Goal: Navigation & Orientation: Find specific page/section

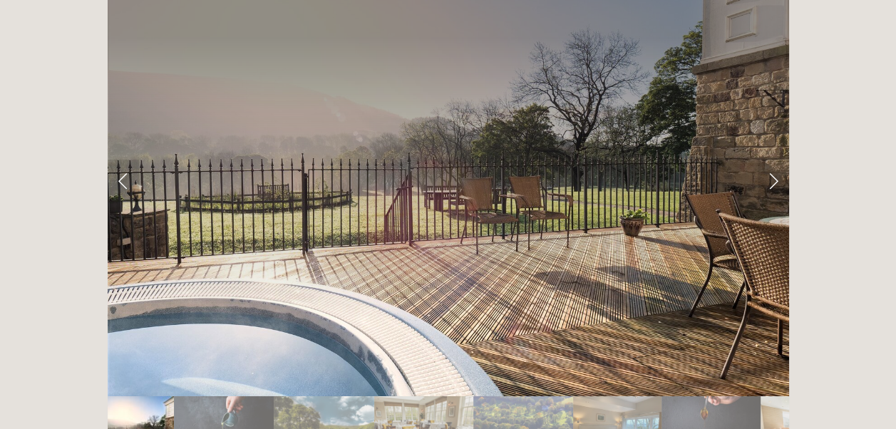
scroll to position [2333, 0]
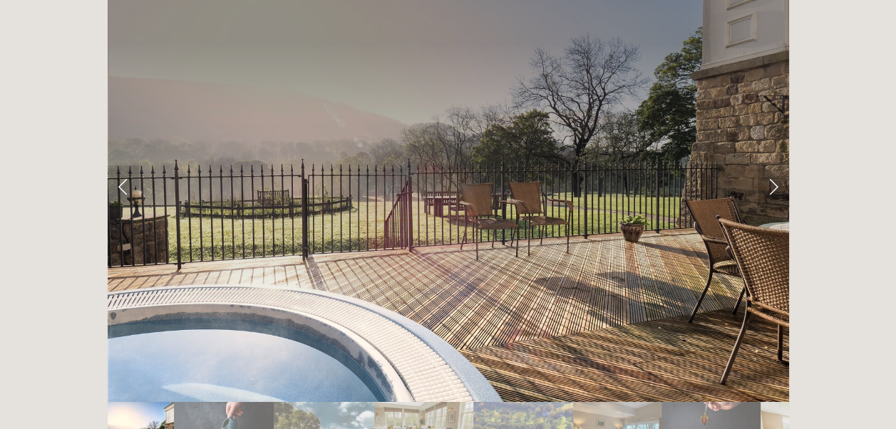
click at [773, 165] on link "Next Slide" at bounding box center [773, 186] width 31 height 43
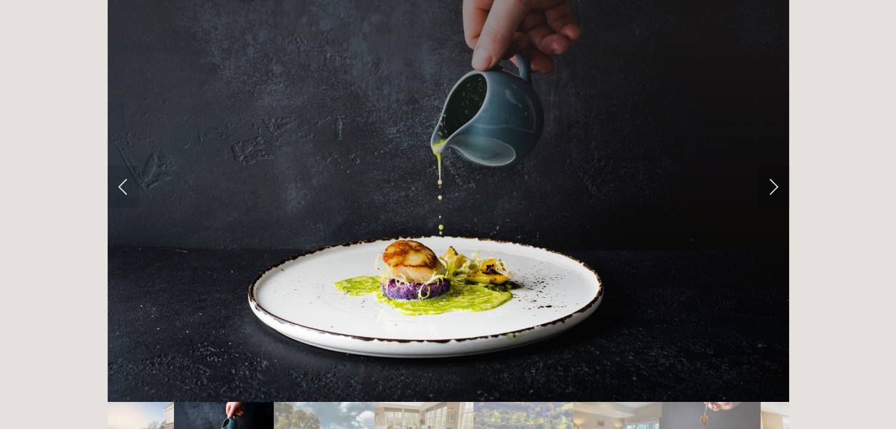
click at [773, 165] on link "Next Slide" at bounding box center [773, 186] width 31 height 43
click at [776, 165] on link "Next Slide" at bounding box center [773, 186] width 31 height 43
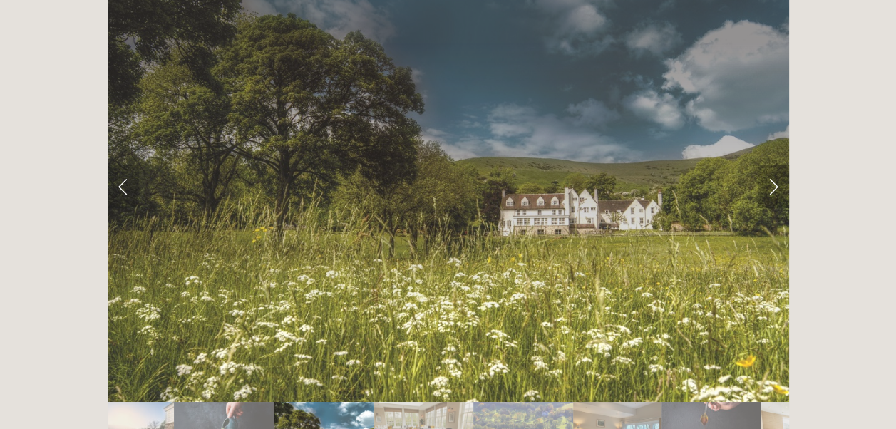
click at [776, 165] on link "Next Slide" at bounding box center [773, 186] width 31 height 43
click at [773, 165] on link "Next Slide" at bounding box center [773, 186] width 31 height 43
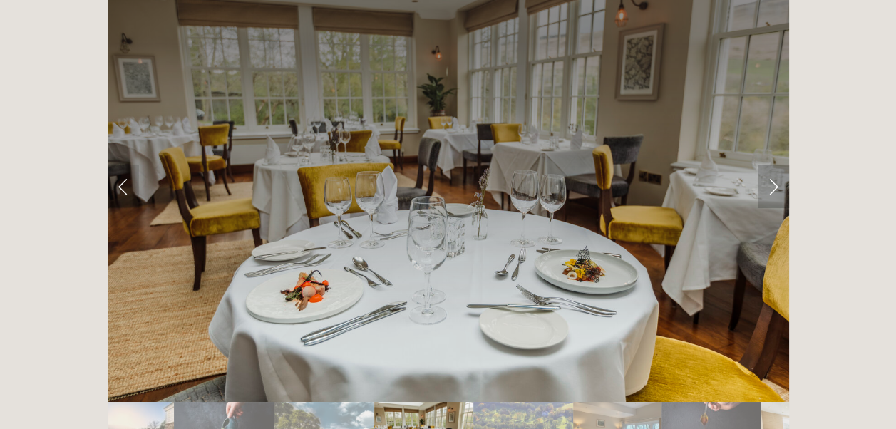
click at [773, 165] on link "Next Slide" at bounding box center [773, 186] width 31 height 43
click at [774, 165] on link "Next Slide" at bounding box center [773, 186] width 31 height 43
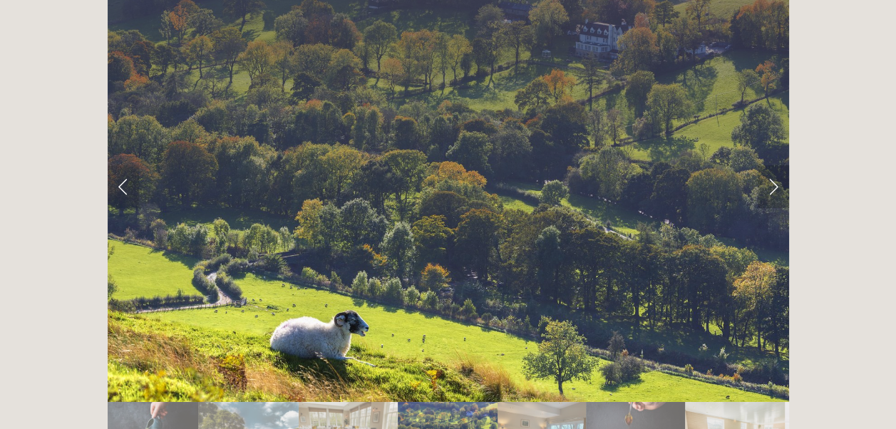
click at [774, 165] on link "Next Slide" at bounding box center [773, 186] width 31 height 43
click at [778, 165] on link "Next Slide" at bounding box center [773, 186] width 31 height 43
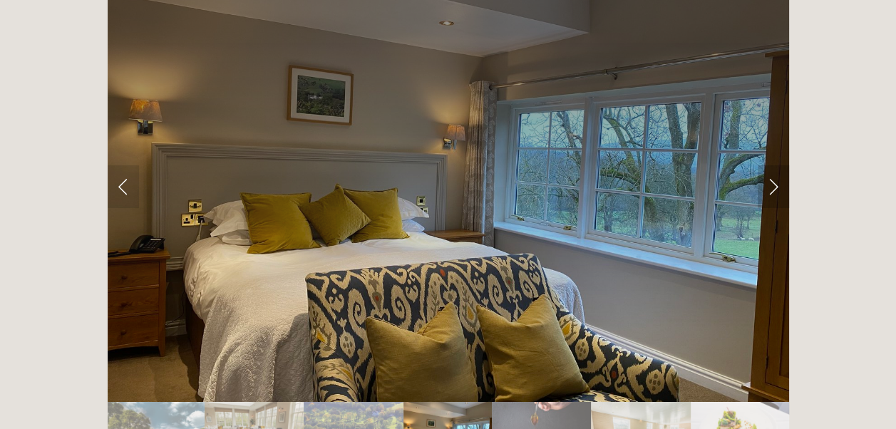
click at [778, 165] on link "Next Slide" at bounding box center [773, 186] width 31 height 43
click at [776, 165] on link "Next Slide" at bounding box center [773, 186] width 31 height 43
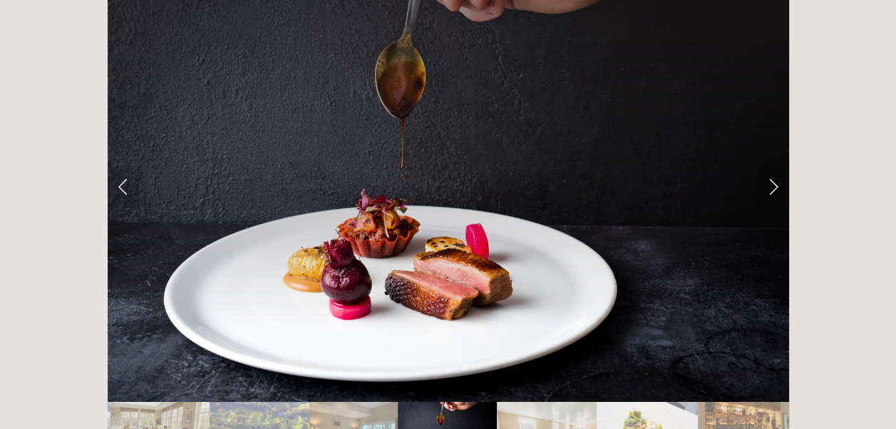
click at [776, 165] on link "Next Slide" at bounding box center [773, 186] width 31 height 43
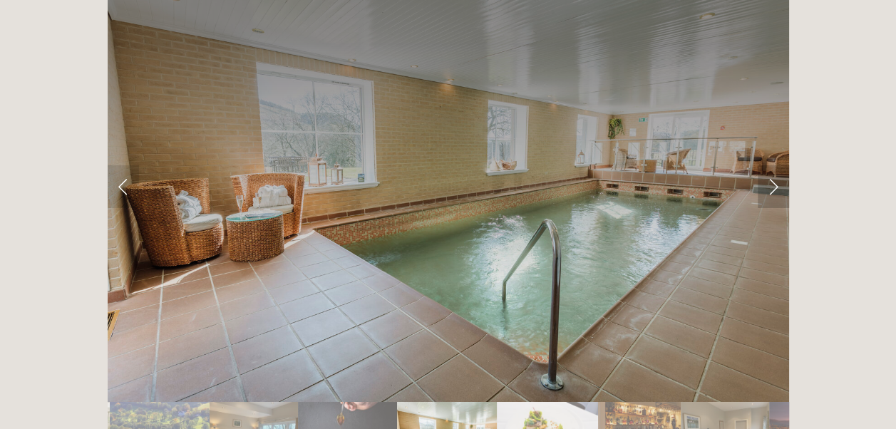
click at [776, 165] on link "Next Slide" at bounding box center [773, 186] width 31 height 43
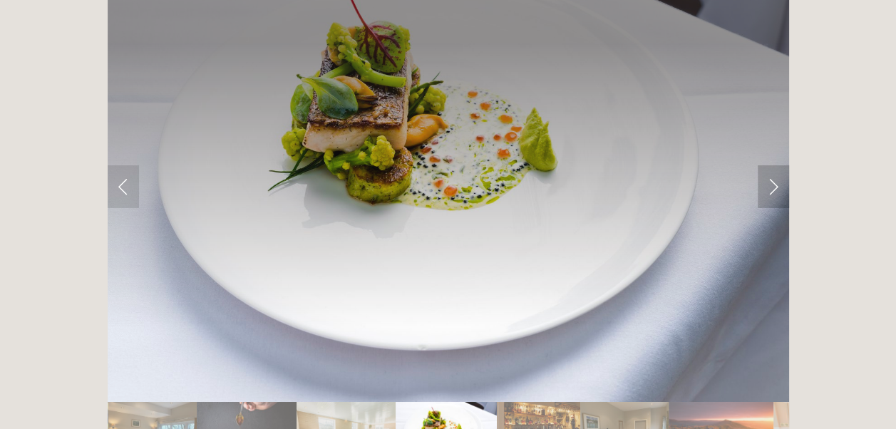
click at [776, 165] on link "Next Slide" at bounding box center [773, 186] width 31 height 43
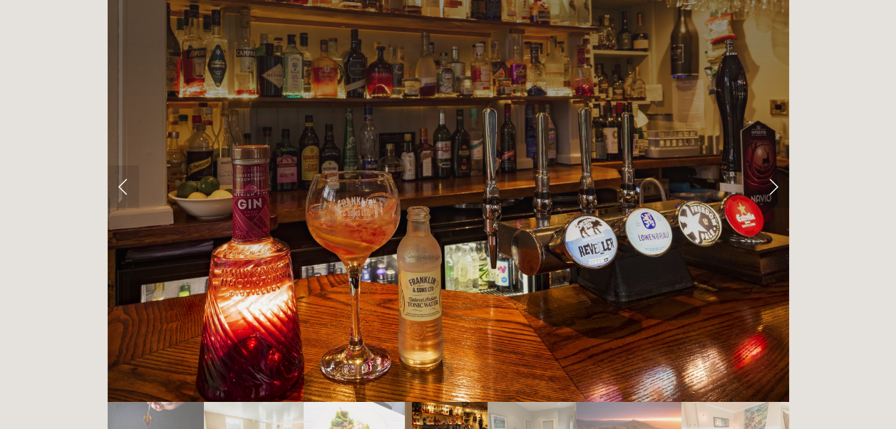
click at [776, 165] on link "Next Slide" at bounding box center [773, 186] width 31 height 43
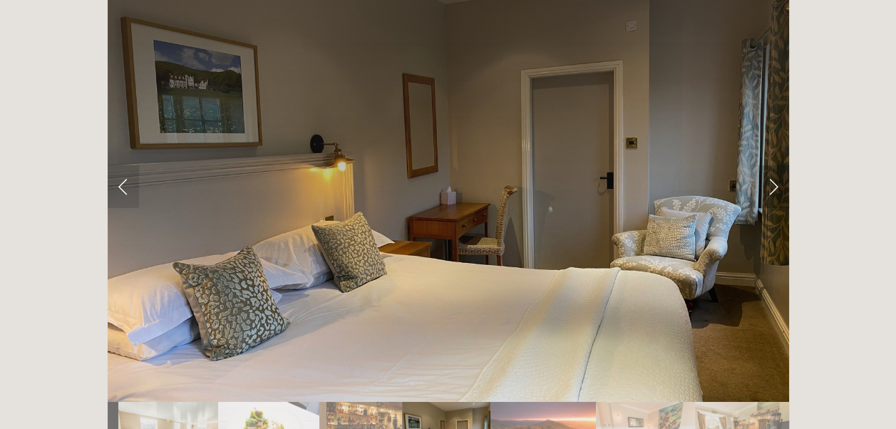
click at [776, 165] on link "Next Slide" at bounding box center [773, 186] width 31 height 43
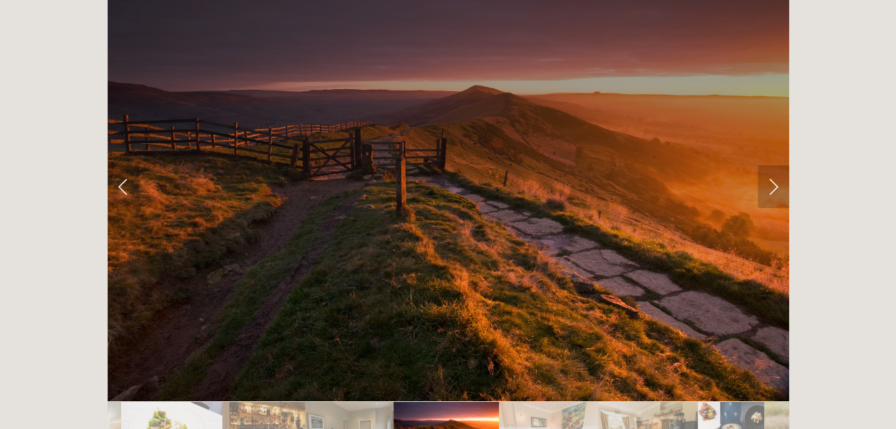
click at [776, 165] on link "Next Slide" at bounding box center [773, 186] width 31 height 43
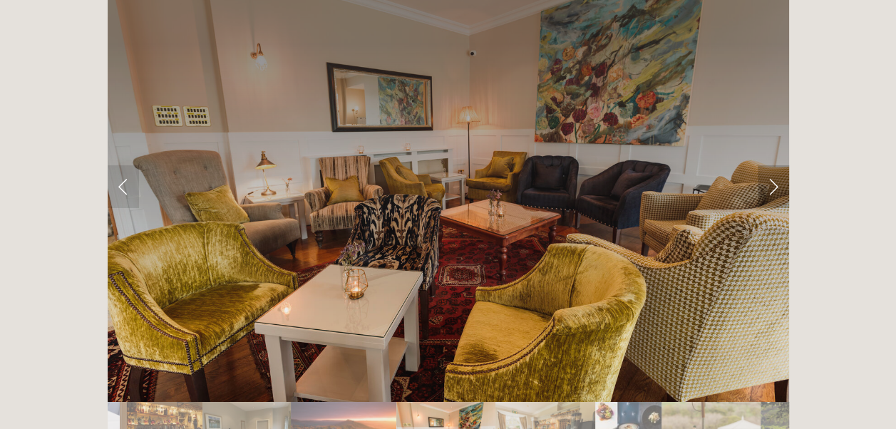
click at [776, 165] on link "Next Slide" at bounding box center [773, 186] width 31 height 43
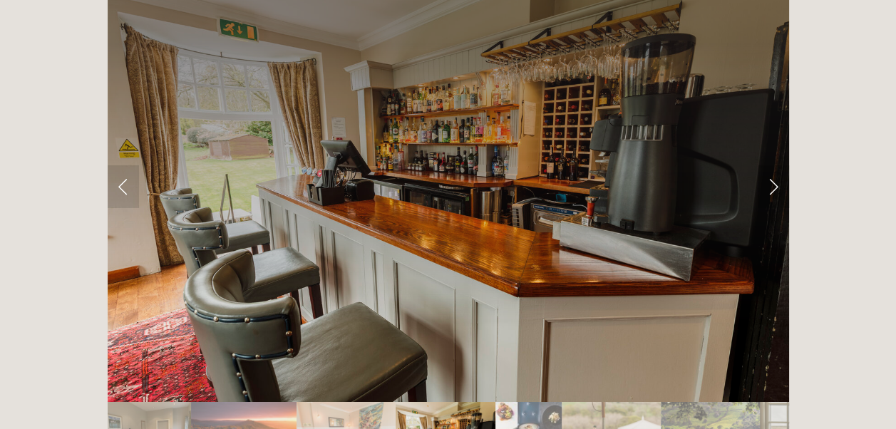
click at [776, 165] on link "Next Slide" at bounding box center [773, 186] width 31 height 43
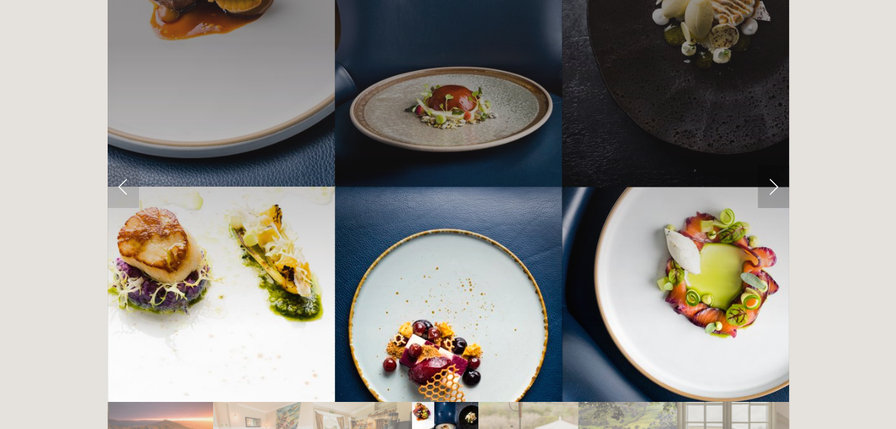
click at [776, 165] on link "Next Slide" at bounding box center [773, 186] width 31 height 43
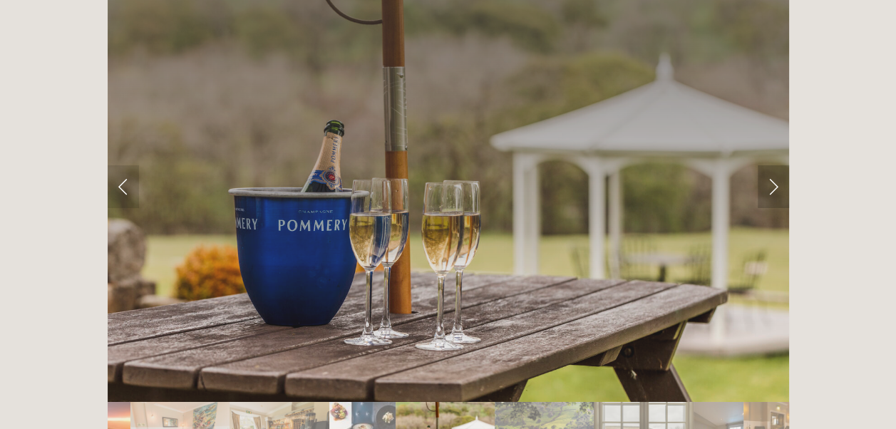
click at [776, 165] on link "Next Slide" at bounding box center [773, 186] width 31 height 43
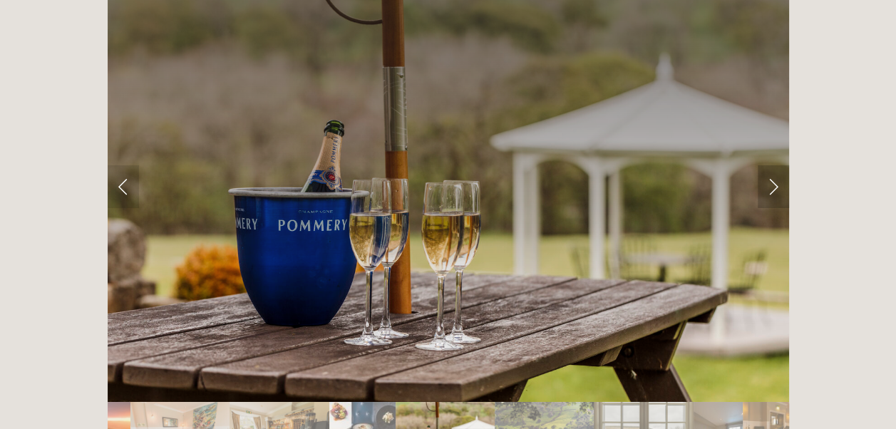
click at [776, 165] on link "Next Slide" at bounding box center [773, 186] width 31 height 43
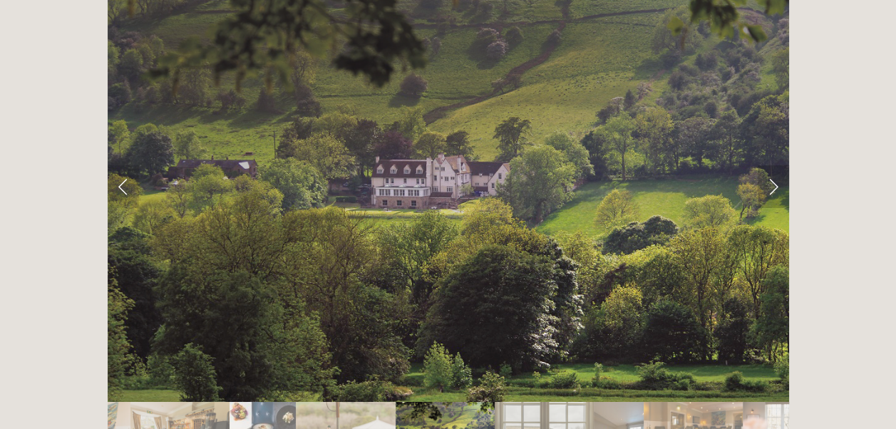
click at [776, 165] on link "Next Slide" at bounding box center [773, 186] width 31 height 43
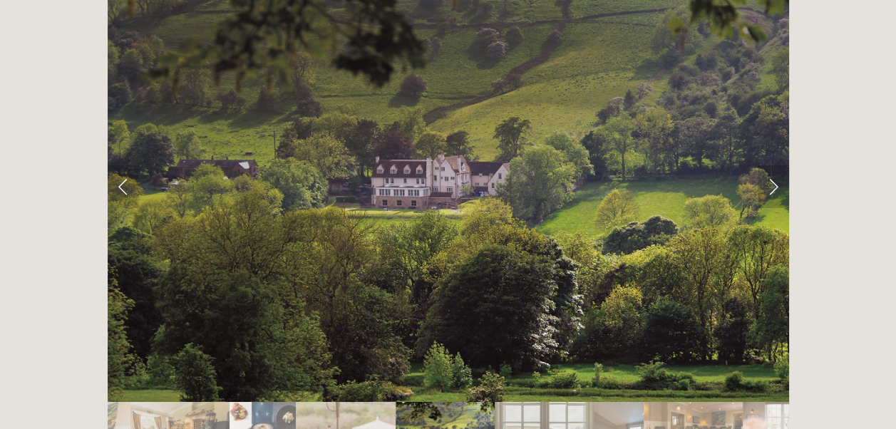
click at [776, 165] on link "Next Slide" at bounding box center [773, 186] width 31 height 43
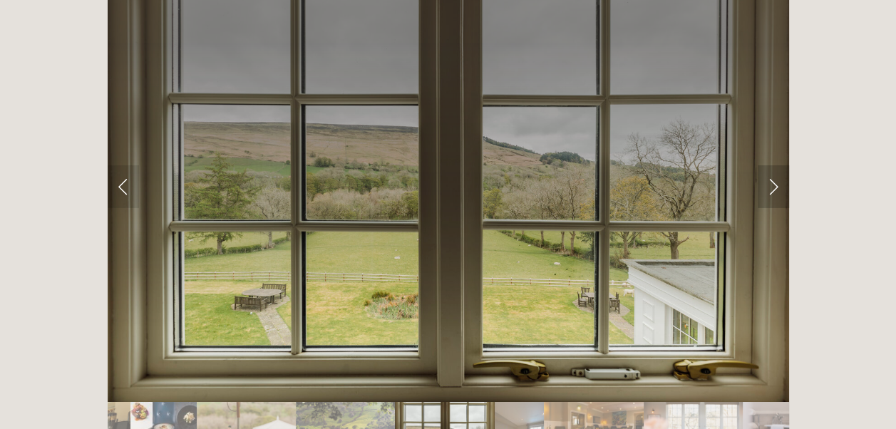
click at [776, 165] on link "Next Slide" at bounding box center [773, 186] width 31 height 43
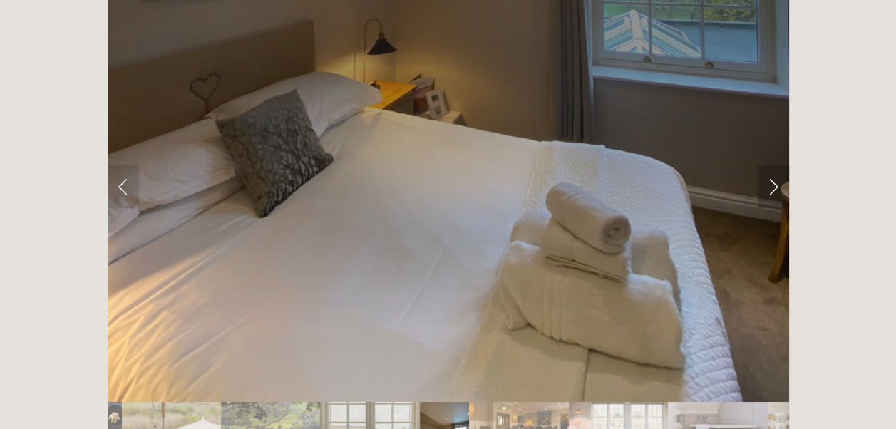
click at [776, 165] on link "Next Slide" at bounding box center [773, 186] width 31 height 43
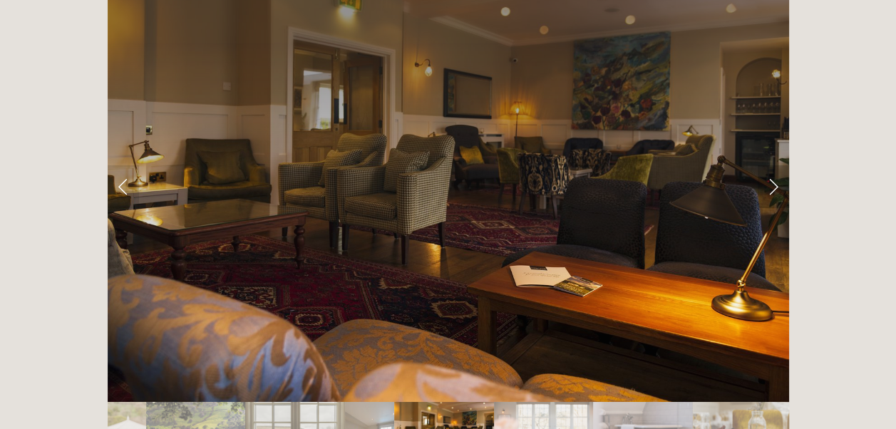
click at [776, 165] on link "Next Slide" at bounding box center [773, 186] width 31 height 43
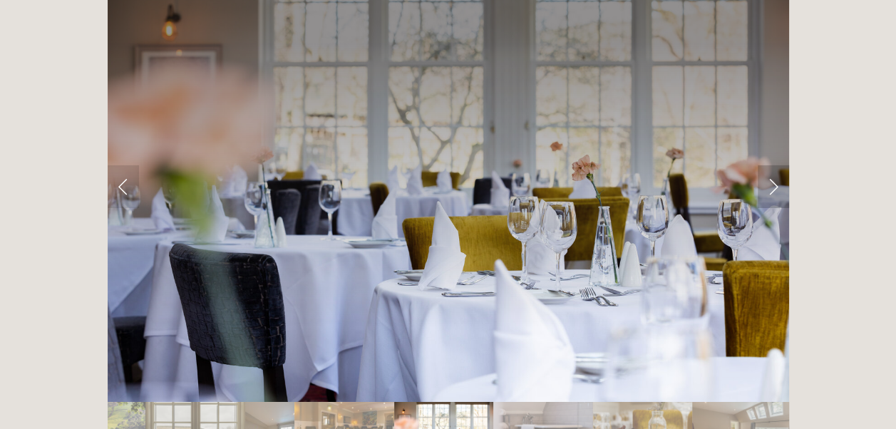
click at [776, 165] on link "Next Slide" at bounding box center [773, 186] width 31 height 43
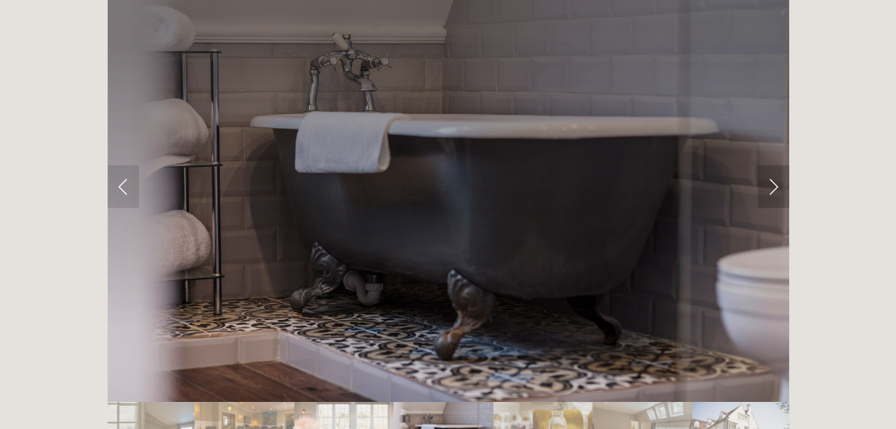
click at [776, 165] on link "Next Slide" at bounding box center [773, 186] width 31 height 43
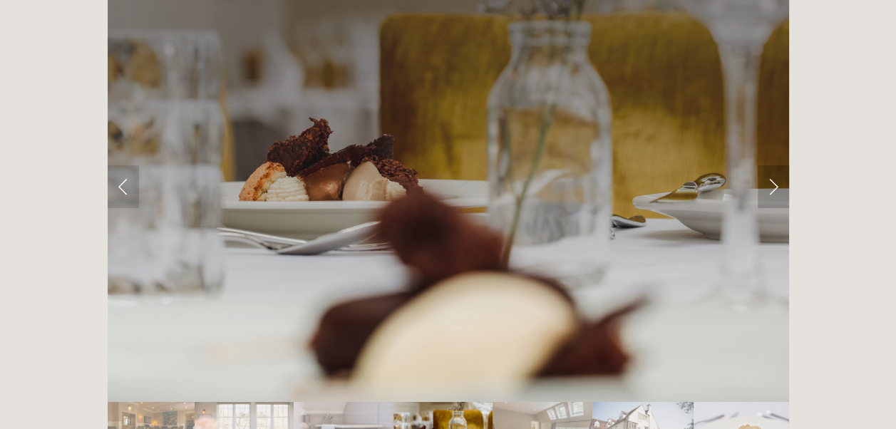
click at [776, 165] on link "Next Slide" at bounding box center [773, 186] width 31 height 43
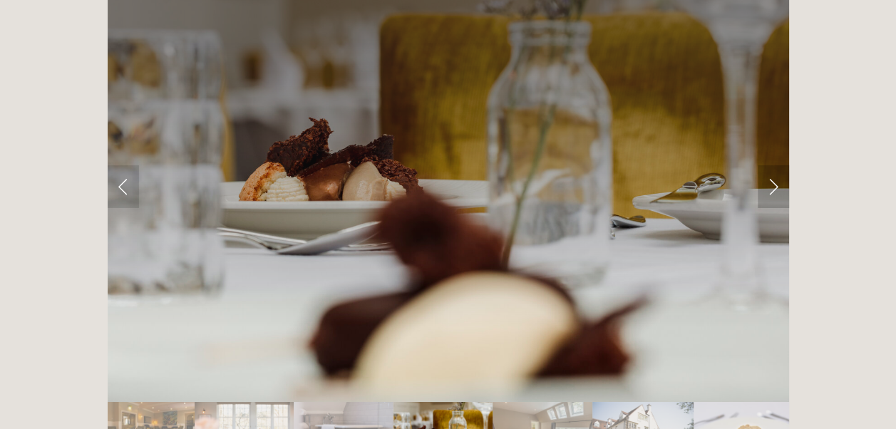
click at [776, 165] on link "Next Slide" at bounding box center [773, 186] width 31 height 43
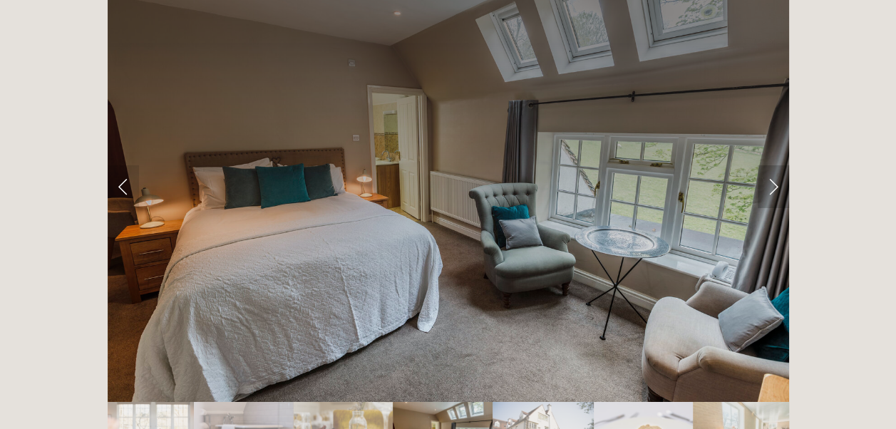
click at [776, 165] on link "Next Slide" at bounding box center [773, 186] width 31 height 43
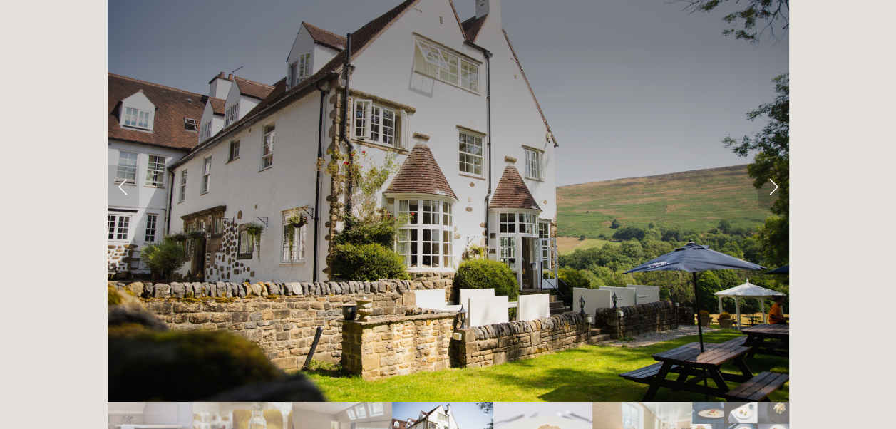
click at [776, 165] on link "Next Slide" at bounding box center [773, 186] width 31 height 43
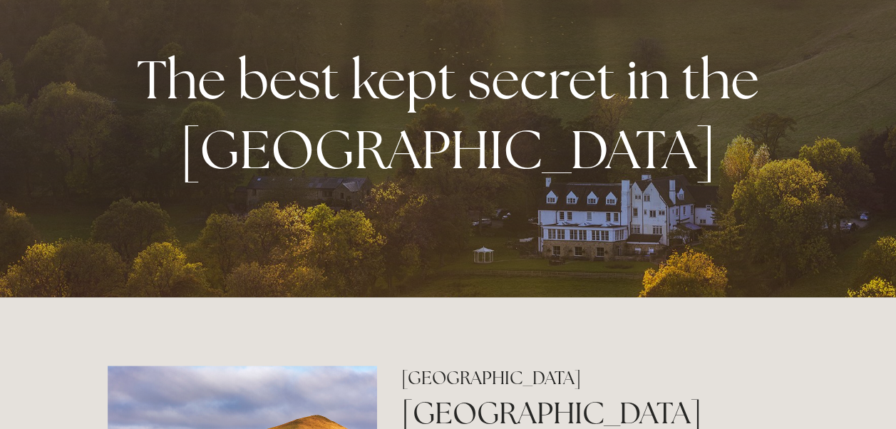
scroll to position [0, 0]
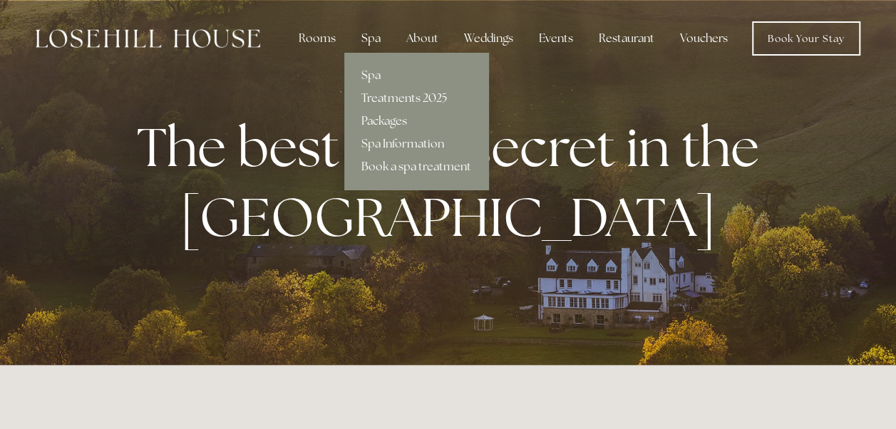
click at [372, 34] on div "Spa" at bounding box center [371, 38] width 42 height 29
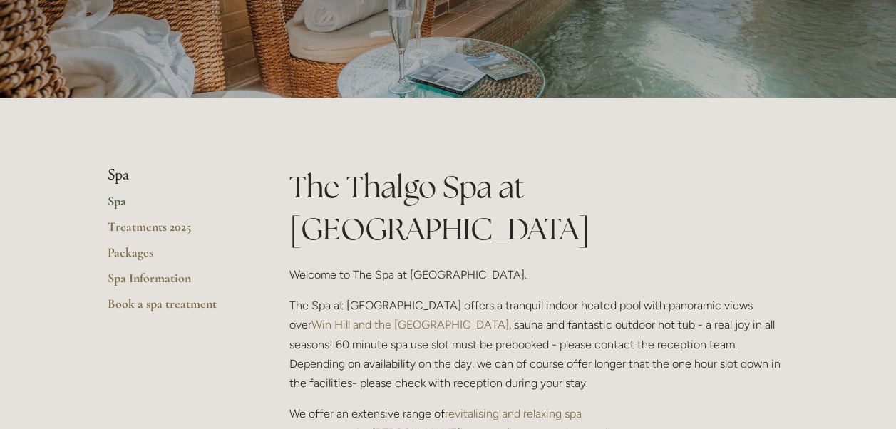
scroll to position [184, 0]
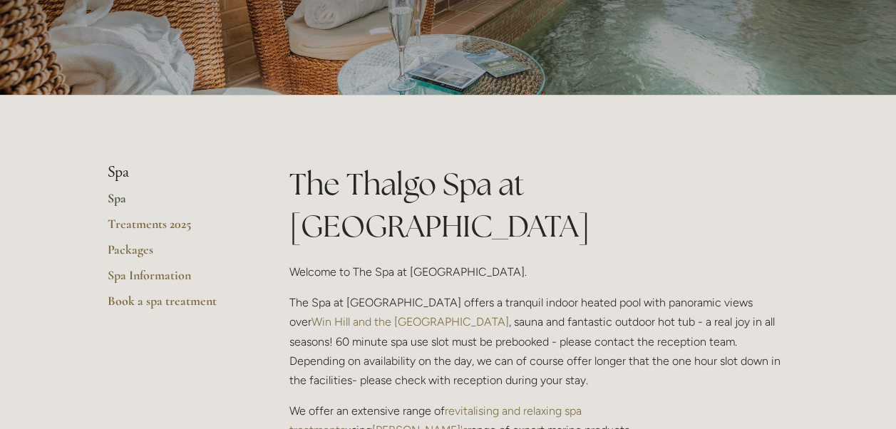
click at [117, 197] on link "Spa" at bounding box center [176, 203] width 136 height 26
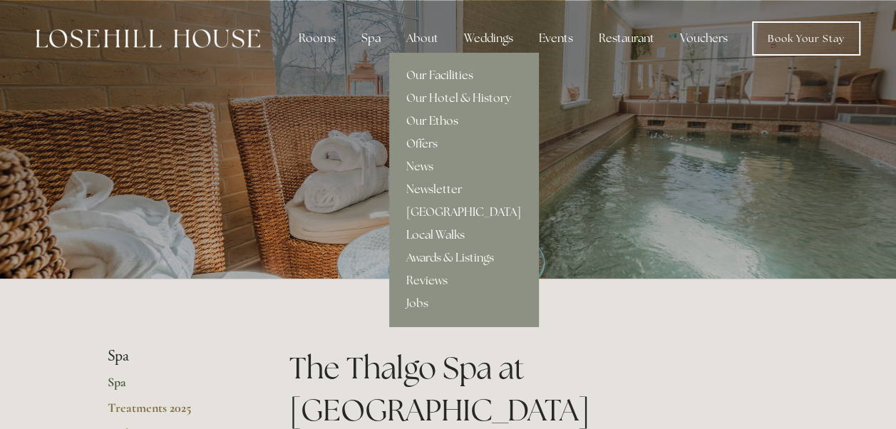
click at [439, 117] on link "Our Ethos" at bounding box center [463, 121] width 149 height 23
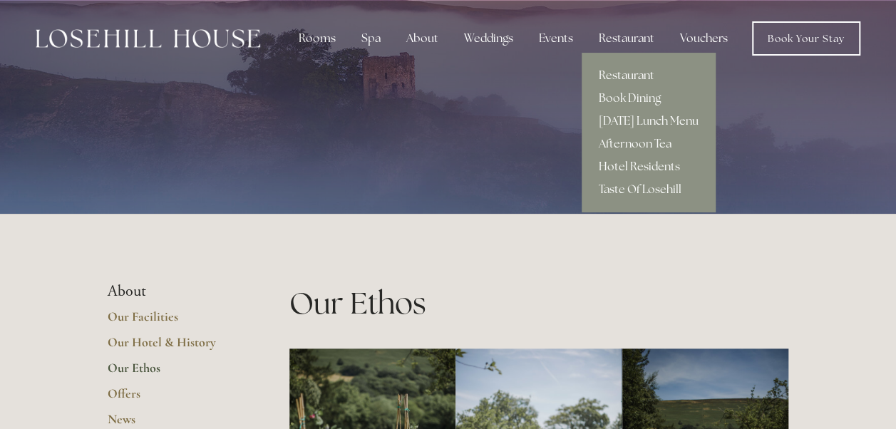
click at [634, 76] on link "Restaurant" at bounding box center [649, 75] width 134 height 23
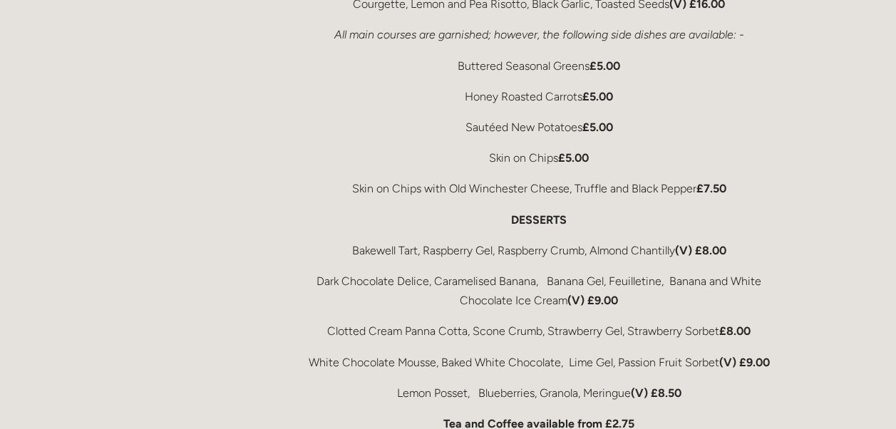
scroll to position [2856, 0]
